Goal: Information Seeking & Learning: Learn about a topic

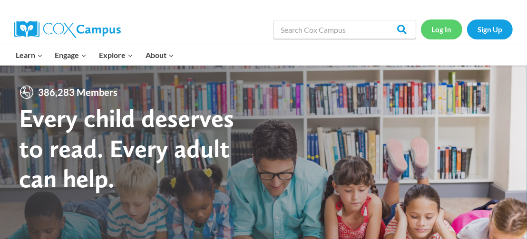
click at [449, 28] on link "Log In" at bounding box center [441, 30] width 41 height 20
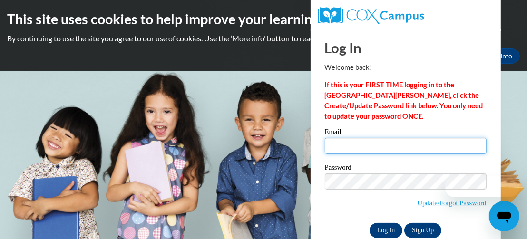
type input "deandra.hayden@gmail.com"
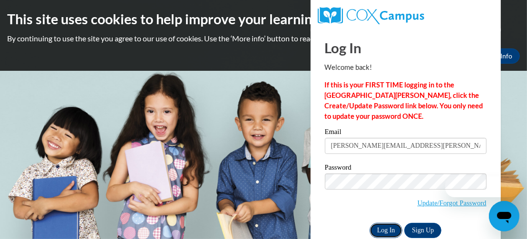
click at [393, 236] on input "Log In" at bounding box center [386, 230] width 33 height 15
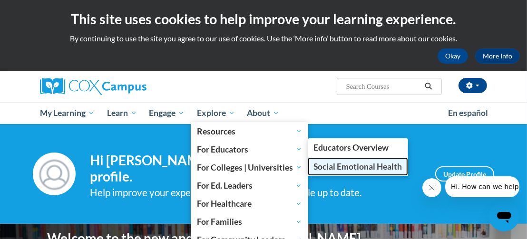
click at [331, 165] on span "Social Emotional Health" at bounding box center [357, 167] width 88 height 10
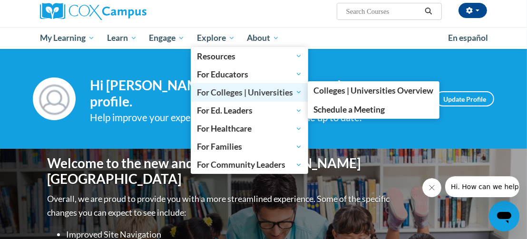
scroll to position [48, 0]
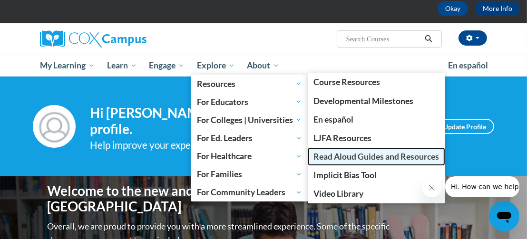
click at [357, 154] on span "Read Aloud Guides and Resources" at bounding box center [376, 157] width 126 height 10
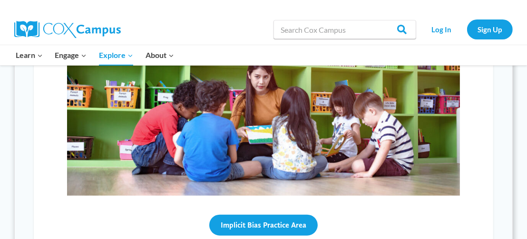
scroll to position [809, 0]
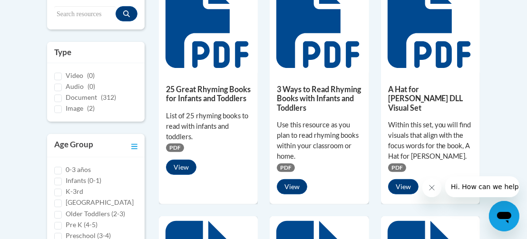
scroll to position [285, 0]
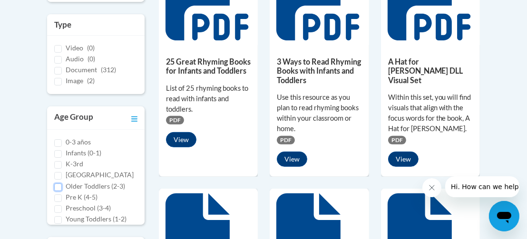
click at [57, 191] on input "Older Toddlers (2-3)" at bounding box center [58, 188] width 8 height 8
checkbox input "true"
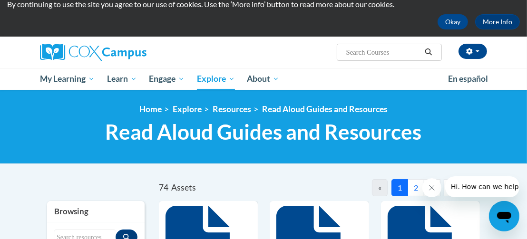
scroll to position [48, 0]
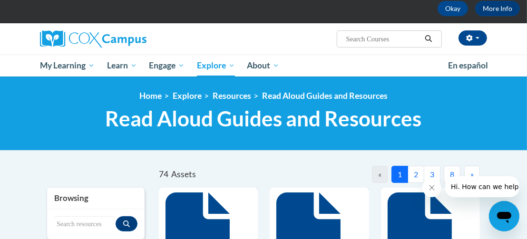
click at [382, 39] on input "Search..." at bounding box center [383, 38] width 76 height 11
type input "my five senses"
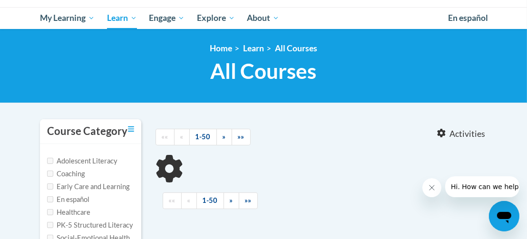
type input "my five senses"
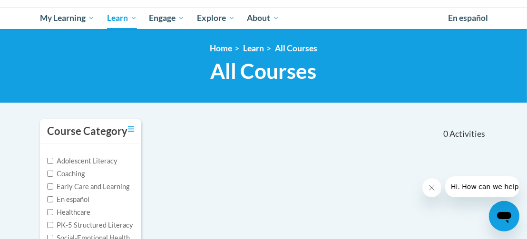
scroll to position [48, 0]
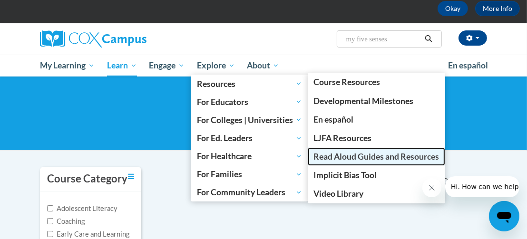
click at [343, 155] on span "Read Aloud Guides and Resources" at bounding box center [376, 157] width 126 height 10
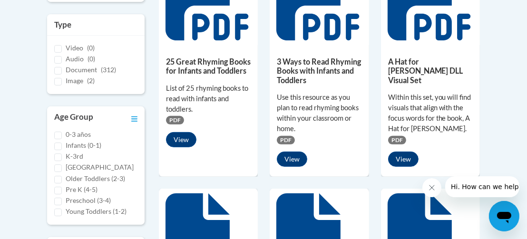
scroll to position [18, 0]
click at [86, 200] on label "Preschool (3-4)" at bounding box center [88, 200] width 45 height 10
click at [62, 200] on input "Preschool (3-4)" at bounding box center [58, 202] width 8 height 8
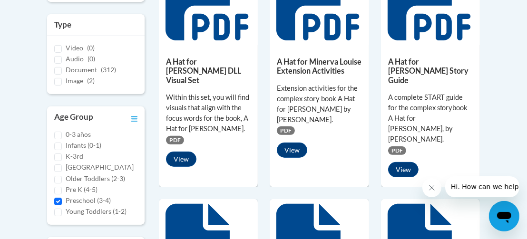
click at [86, 200] on label "Preschool (3-4)" at bounding box center [88, 200] width 45 height 10
click at [62, 200] on input "Preschool (3-4)" at bounding box center [58, 202] width 8 height 8
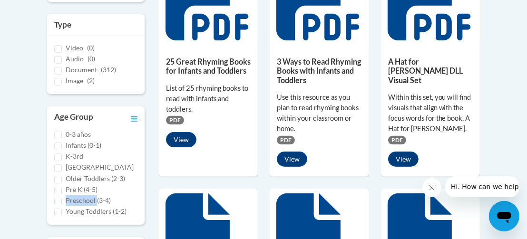
click at [86, 200] on label "Preschool (3-4)" at bounding box center [88, 200] width 45 height 10
click at [62, 200] on input "Preschool (3-4)" at bounding box center [58, 202] width 8 height 8
checkbox input "true"
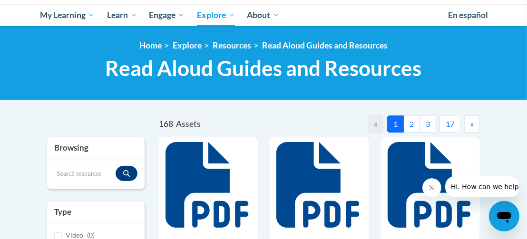
scroll to position [95, 0]
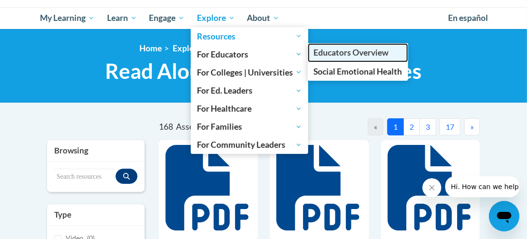
click at [327, 53] on span "Educators Overview" at bounding box center [350, 53] width 75 height 10
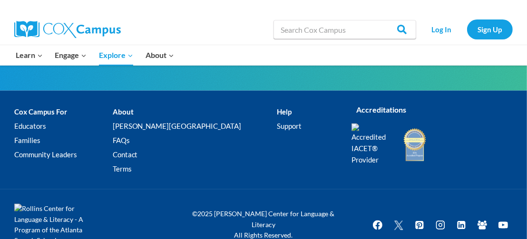
scroll to position [1237, 0]
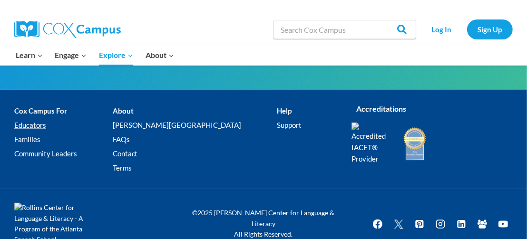
click at [34, 128] on link "Educators" at bounding box center [63, 125] width 98 height 14
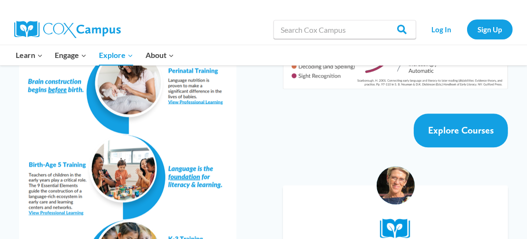
scroll to position [1855, 0]
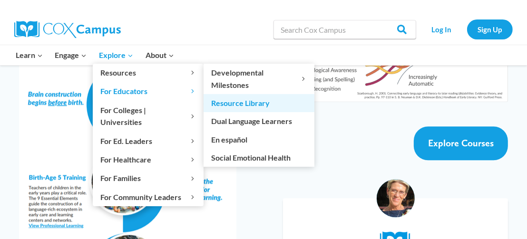
click at [250, 102] on link "Resource Library" at bounding box center [259, 103] width 111 height 18
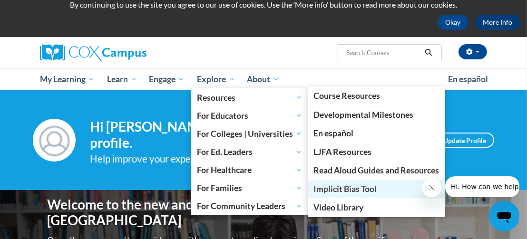
scroll to position [48, 0]
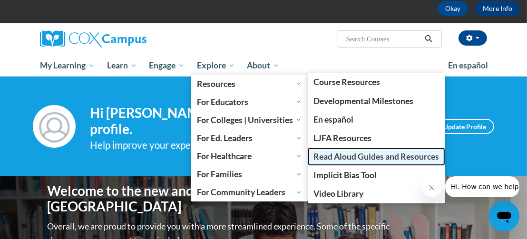
click at [338, 153] on span "Read Aloud Guides and Resources" at bounding box center [376, 157] width 126 height 10
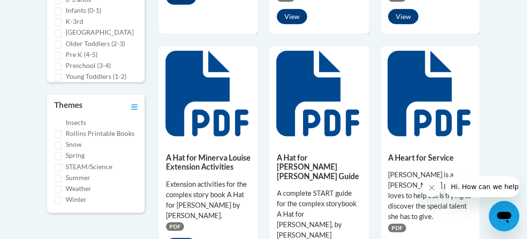
scroll to position [291, 0]
click at [75, 143] on label "Snow" at bounding box center [74, 144] width 16 height 10
click at [62, 143] on input "Snow" at bounding box center [58, 146] width 8 height 8
checkbox input "true"
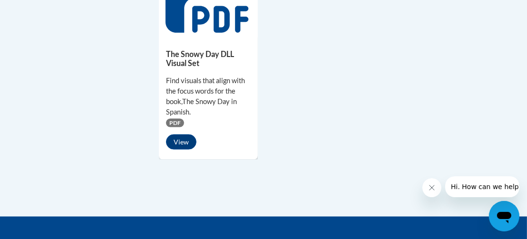
scroll to position [951, 0]
